Goal: Information Seeking & Learning: Learn about a topic

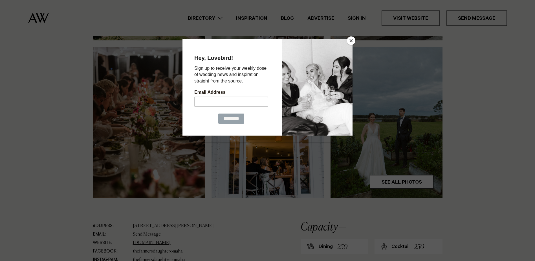
scroll to position [113, 0]
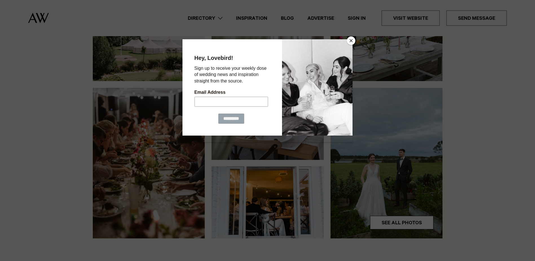
click at [351, 39] on button "Close" at bounding box center [351, 40] width 8 height 8
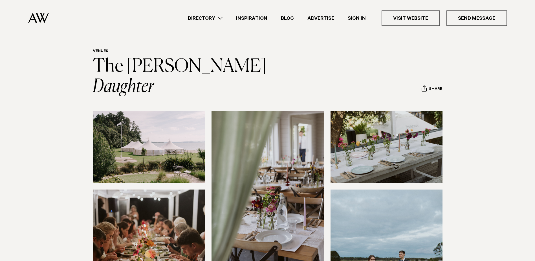
scroll to position [0, 0]
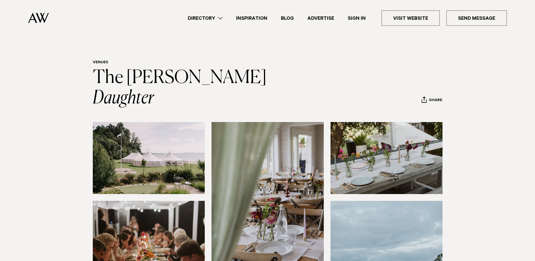
click at [221, 18] on link "Directory" at bounding box center [205, 18] width 48 height 8
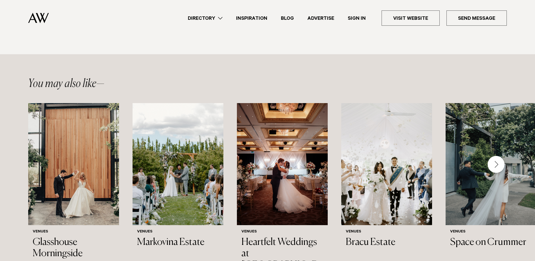
scroll to position [819, 0]
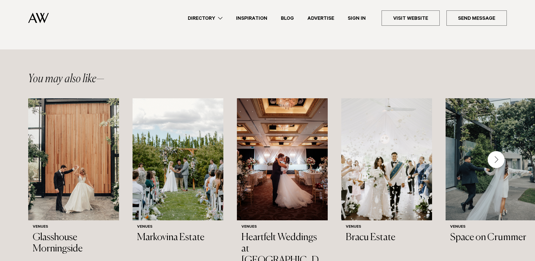
click at [491, 151] on div "Next slide" at bounding box center [496, 159] width 17 height 17
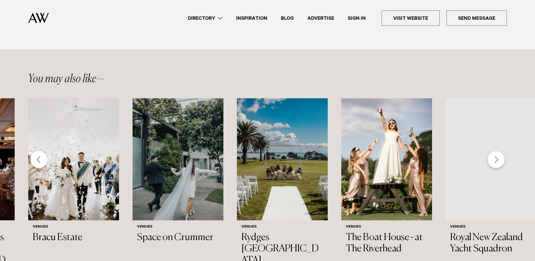
click at [491, 151] on div "Next slide" at bounding box center [496, 159] width 17 height 17
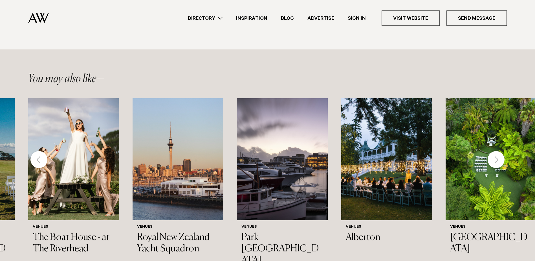
click at [491, 151] on div "Next slide" at bounding box center [496, 159] width 17 height 17
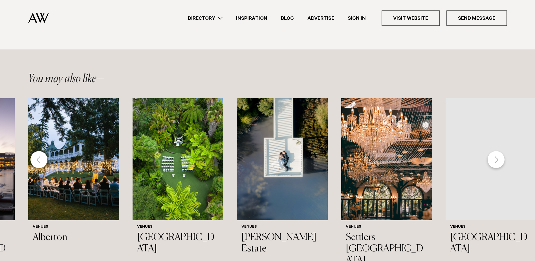
click at [491, 151] on div "Next slide" at bounding box center [496, 159] width 17 height 17
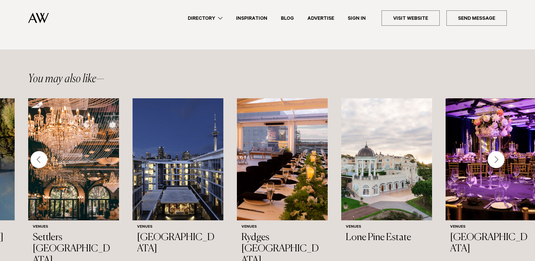
click at [496, 151] on div "Next slide" at bounding box center [496, 159] width 17 height 17
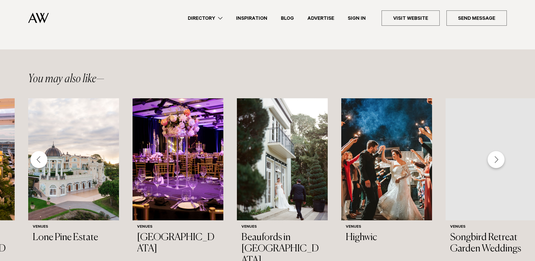
click at [496, 151] on div "Next slide" at bounding box center [496, 159] width 17 height 17
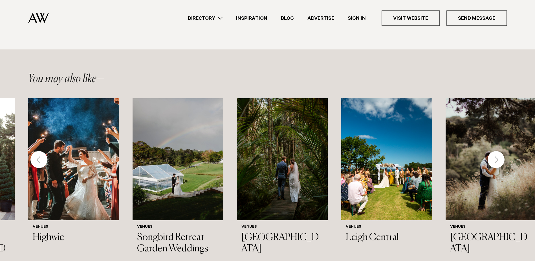
click at [496, 151] on div "Next slide" at bounding box center [496, 159] width 17 height 17
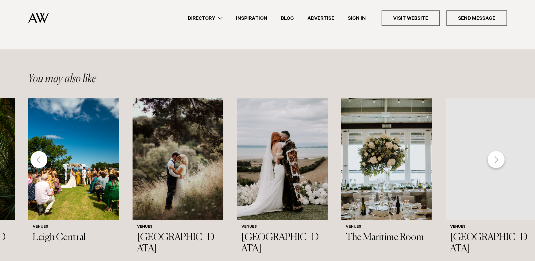
click at [496, 151] on div "Next slide" at bounding box center [496, 159] width 17 height 17
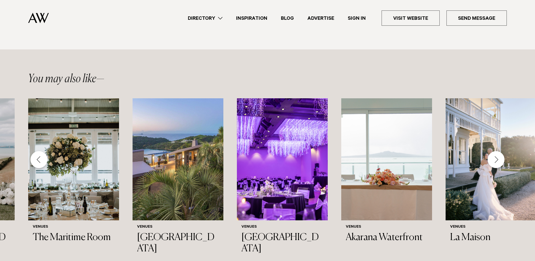
click at [496, 151] on div "Next slide" at bounding box center [496, 159] width 17 height 17
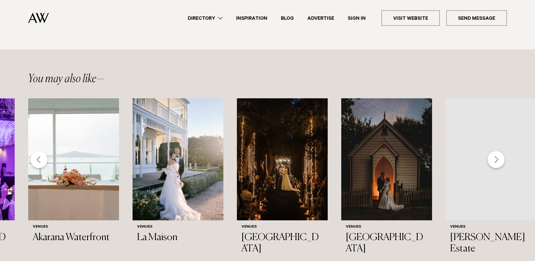
click at [496, 151] on div "Next slide" at bounding box center [496, 159] width 17 height 17
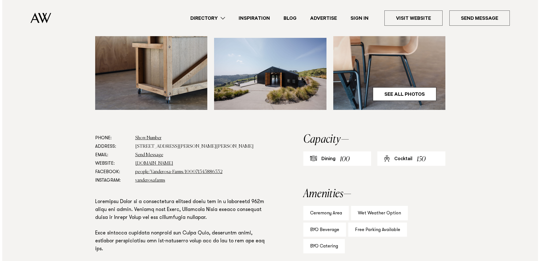
scroll to position [226, 0]
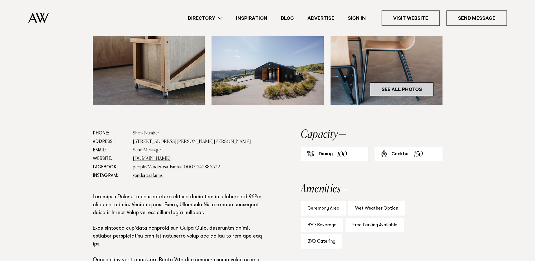
click at [413, 87] on link "See All Photos" at bounding box center [402, 89] width 64 height 14
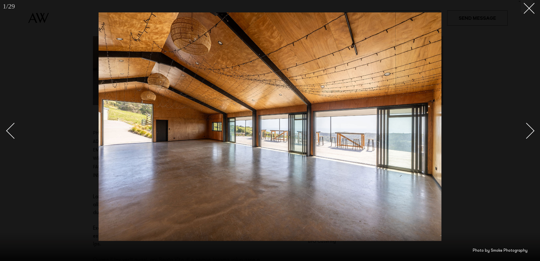
click at [532, 128] on div "Next slide" at bounding box center [526, 131] width 16 height 16
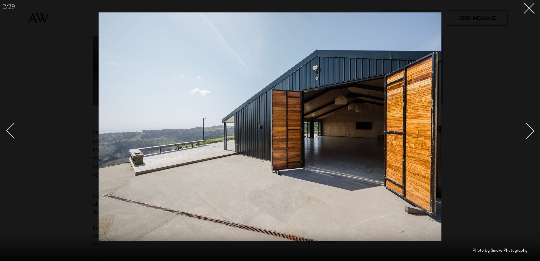
click at [532, 128] on div "Next slide" at bounding box center [526, 131] width 16 height 16
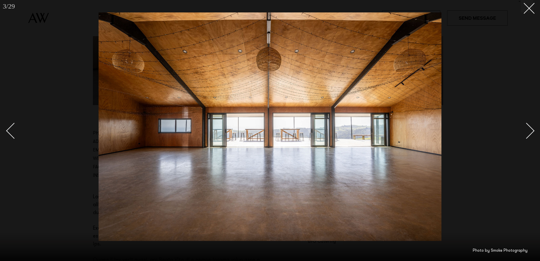
click at [532, 128] on div "Next slide" at bounding box center [526, 131] width 16 height 16
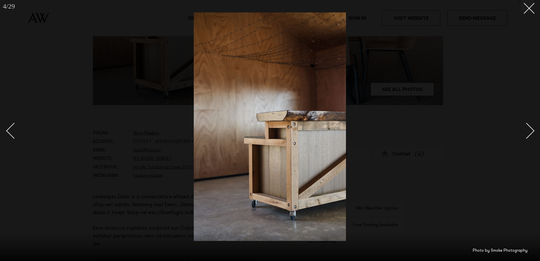
click at [532, 128] on div "Next slide" at bounding box center [526, 131] width 16 height 16
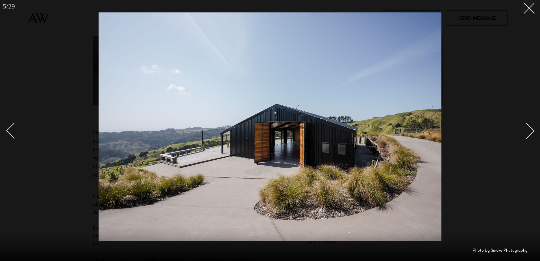
click at [532, 128] on div "Next slide" at bounding box center [526, 131] width 16 height 16
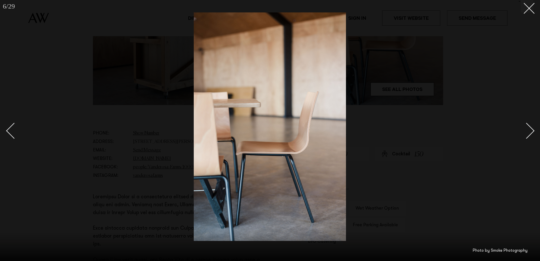
click at [532, 128] on div "Next slide" at bounding box center [526, 131] width 16 height 16
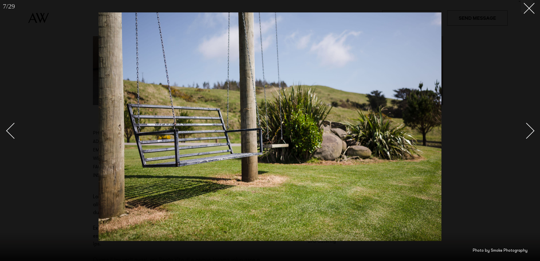
click at [532, 128] on div "Next slide" at bounding box center [526, 131] width 16 height 16
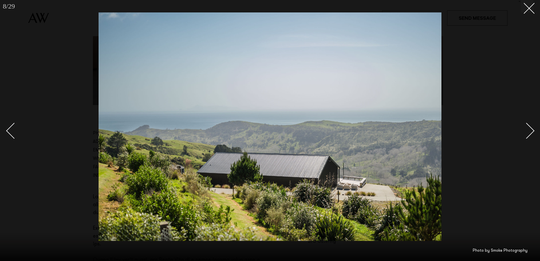
click at [532, 128] on div "Next slide" at bounding box center [526, 131] width 16 height 16
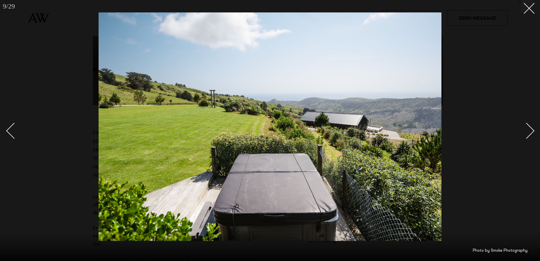
click at [532, 128] on div "Next slide" at bounding box center [526, 131] width 16 height 16
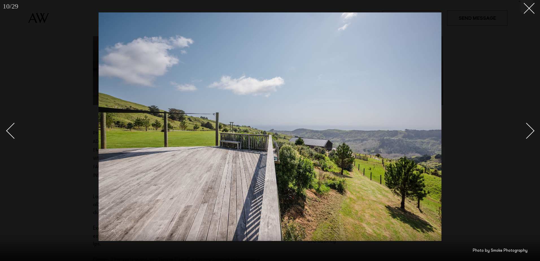
click at [532, 128] on div "Next slide" at bounding box center [526, 131] width 16 height 16
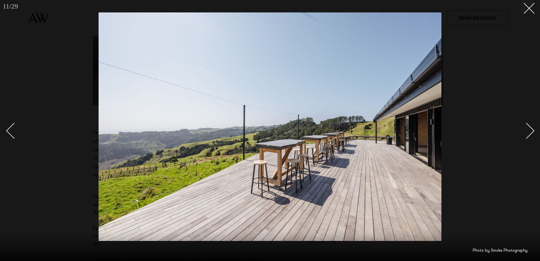
click at [532, 128] on div "Next slide" at bounding box center [526, 131] width 16 height 16
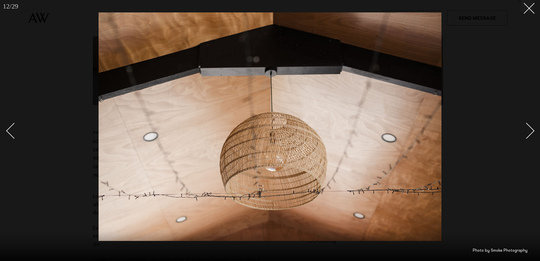
click at [532, 128] on div "Next slide" at bounding box center [526, 131] width 16 height 16
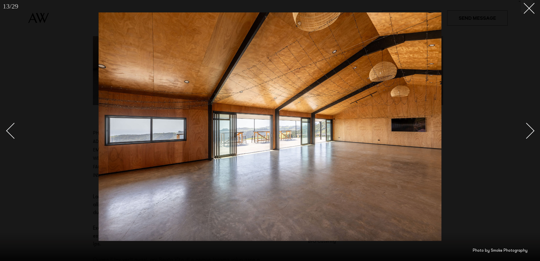
click at [532, 128] on div "Next slide" at bounding box center [526, 131] width 16 height 16
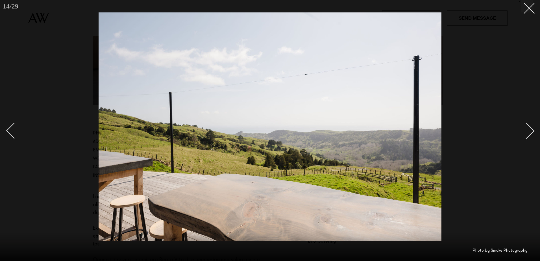
click at [532, 128] on div "Next slide" at bounding box center [526, 131] width 16 height 16
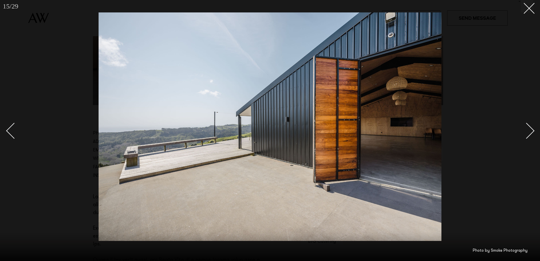
click at [532, 128] on link at bounding box center [523, 130] width 20 height 28
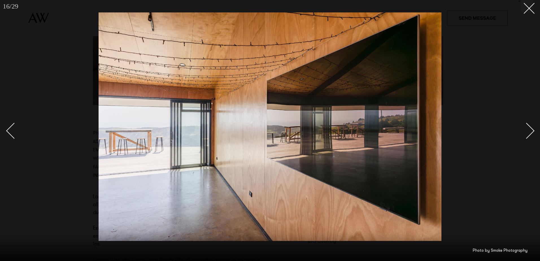
click at [532, 128] on link at bounding box center [523, 130] width 20 height 28
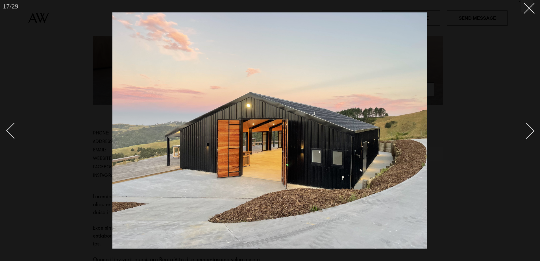
click at [532, 128] on link at bounding box center [523, 130] width 20 height 28
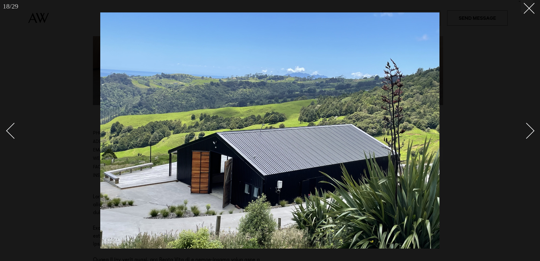
click at [532, 128] on link at bounding box center [523, 130] width 20 height 28
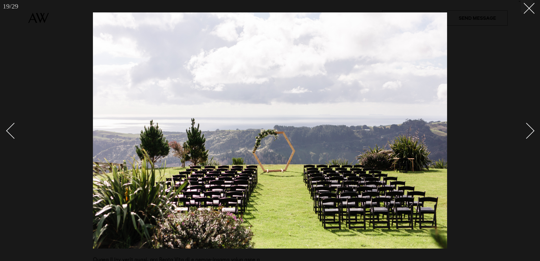
click at [532, 128] on link at bounding box center [523, 130] width 20 height 28
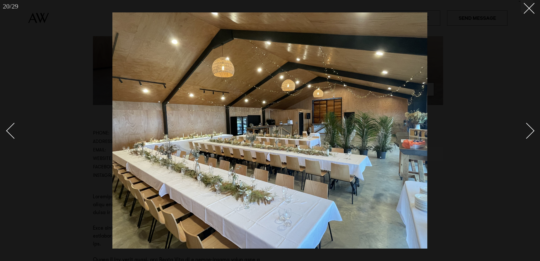
click at [532, 128] on link at bounding box center [523, 130] width 20 height 28
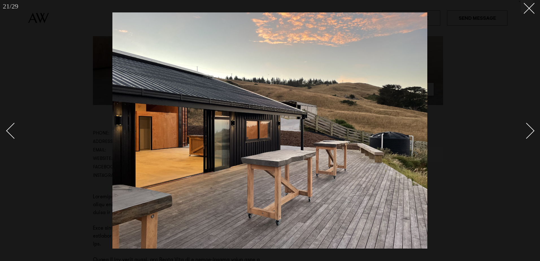
click at [531, 132] on div "Next slide" at bounding box center [526, 131] width 16 height 16
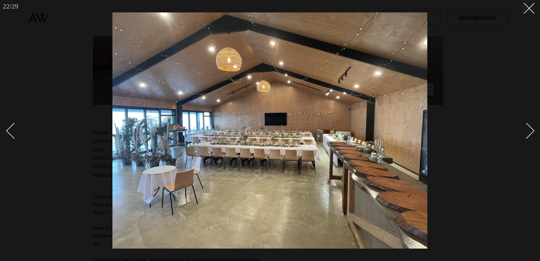
click at [527, 131] on div "Next slide" at bounding box center [526, 131] width 16 height 16
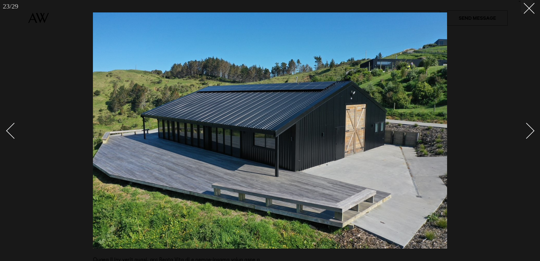
click at [527, 131] on div "Next slide" at bounding box center [526, 131] width 16 height 16
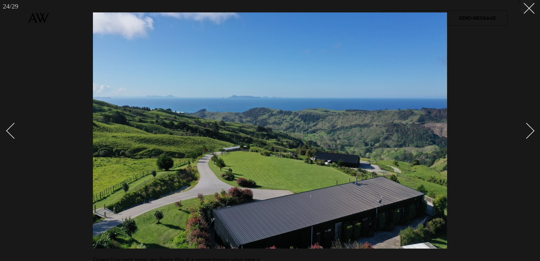
click at [527, 131] on div "Next slide" at bounding box center [526, 131] width 16 height 16
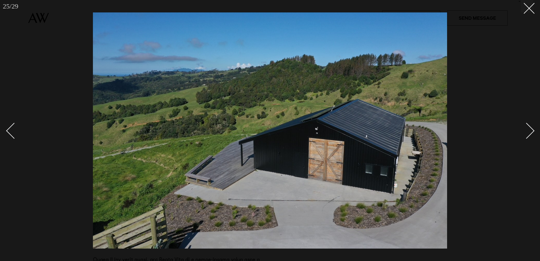
click at [527, 131] on div "Next slide" at bounding box center [526, 131] width 16 height 16
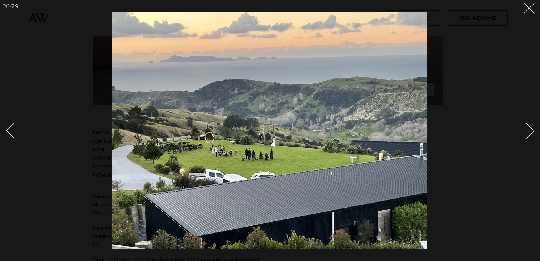
click at [527, 131] on div "Next slide" at bounding box center [526, 131] width 16 height 16
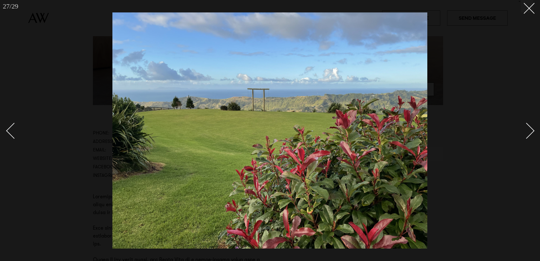
click at [527, 131] on div "Next slide" at bounding box center [526, 131] width 16 height 16
